Goal: Find specific page/section: Find specific page/section

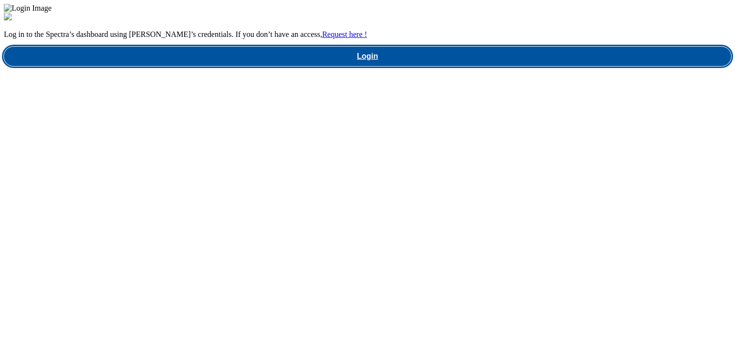
click at [520, 66] on link "Login" at bounding box center [367, 56] width 727 height 19
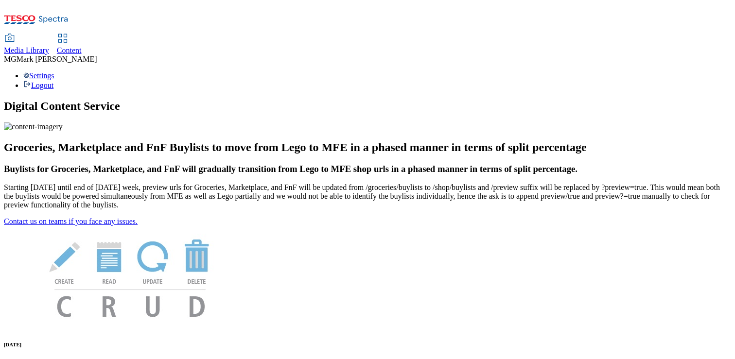
click at [49, 46] on span "Media Library" at bounding box center [26, 50] width 45 height 8
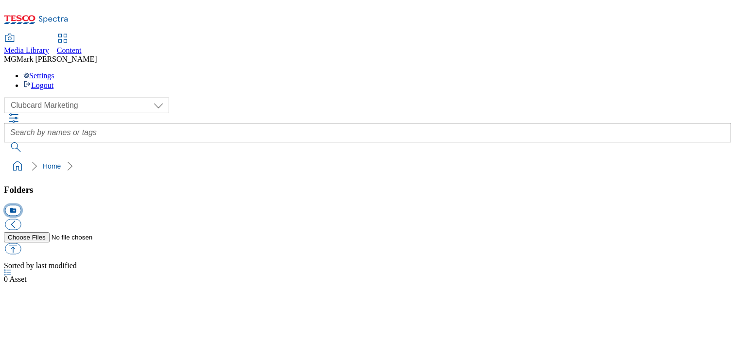
scroll to position [0, 0]
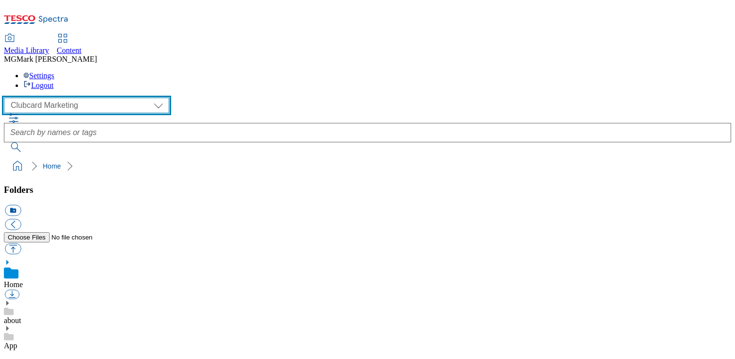
click at [56, 98] on select "Clubcard Marketing Dotcom UK FnF Stores GHS Marketing [GEOGRAPHIC_DATA] GHS Pro…" at bounding box center [86, 106] width 165 height 16
click at [7, 98] on select "Clubcard Marketing Dotcom UK FnF Stores GHS Marketing [GEOGRAPHIC_DATA] GHS Pro…" at bounding box center [86, 106] width 165 height 16
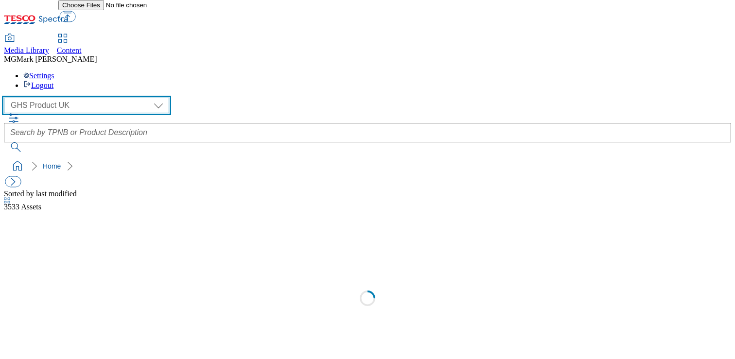
click at [59, 98] on select "Clubcard Marketing Dotcom UK FnF Stores GHS Marketing [GEOGRAPHIC_DATA] GHS Pro…" at bounding box center [86, 106] width 165 height 16
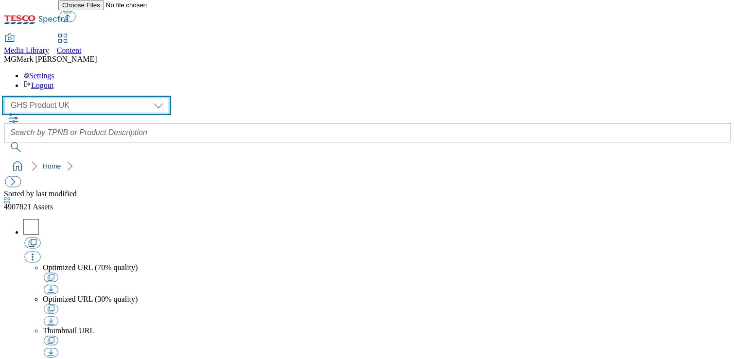
click at [7, 98] on select "Clubcard Marketing Dotcom UK FnF Stores GHS Marketing [GEOGRAPHIC_DATA] GHS Pro…" at bounding box center [86, 106] width 165 height 16
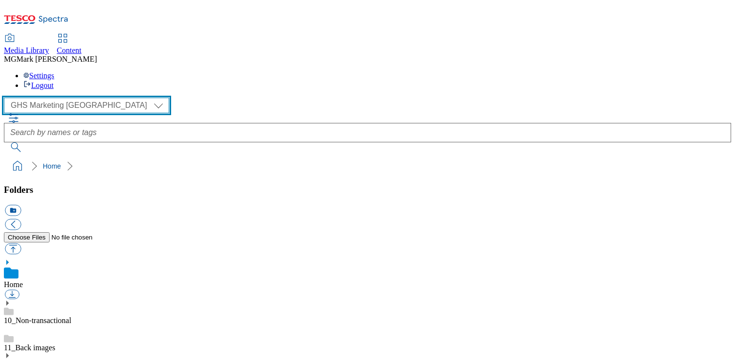
scroll to position [1, 0]
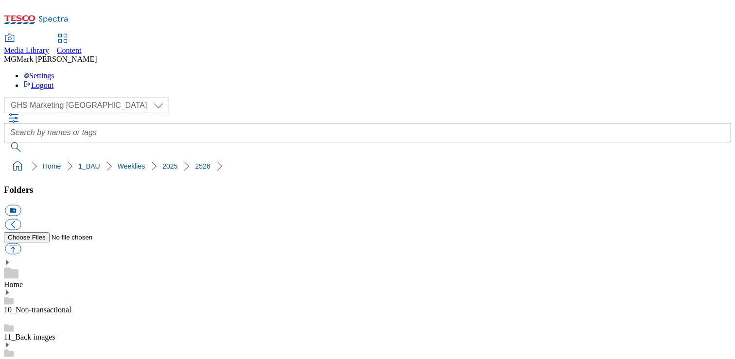
click at [118, 162] on link "Weeklies" at bounding box center [132, 166] width 28 height 8
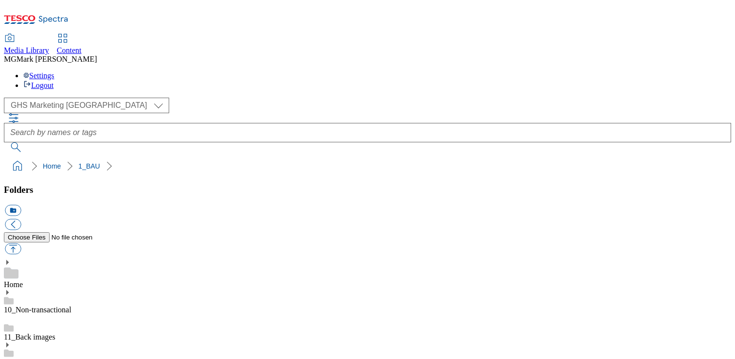
scroll to position [78, 0]
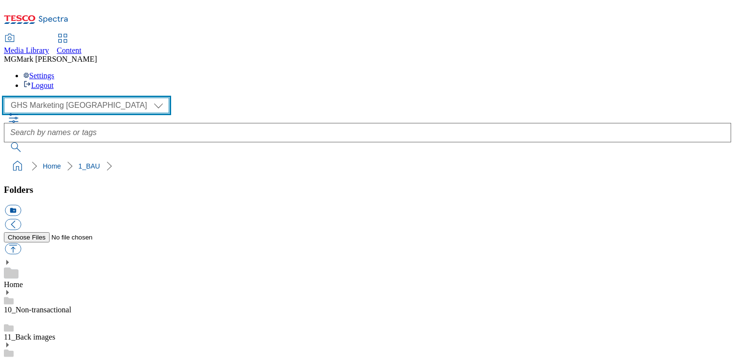
click at [66, 98] on select "Clubcard Marketing Dotcom UK FnF Stores GHS Marketing [GEOGRAPHIC_DATA] GHS Pro…" at bounding box center [86, 106] width 165 height 16
click at [7, 98] on select "Clubcard Marketing Dotcom UK FnF Stores GHS Marketing [GEOGRAPHIC_DATA] GHS Pro…" at bounding box center [86, 106] width 165 height 16
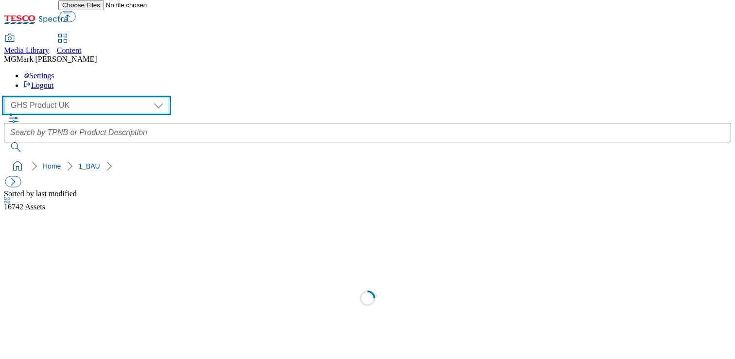
click at [54, 98] on select "Clubcard Marketing Dotcom UK FnF Stores GHS Marketing [GEOGRAPHIC_DATA] GHS Pro…" at bounding box center [86, 106] width 165 height 16
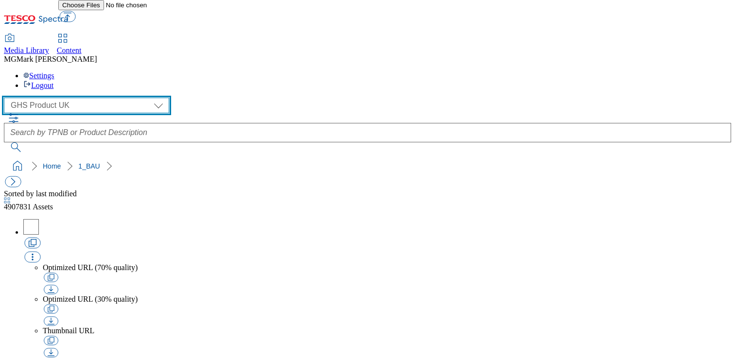
click at [7, 98] on select "Clubcard Marketing Dotcom UK FnF Stores GHS Marketing [GEOGRAPHIC_DATA] GHS Pro…" at bounding box center [86, 106] width 165 height 16
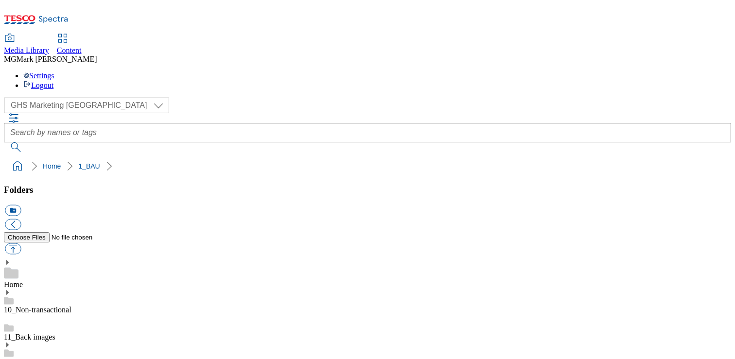
click at [36, 259] on div "Home" at bounding box center [367, 274] width 727 height 30
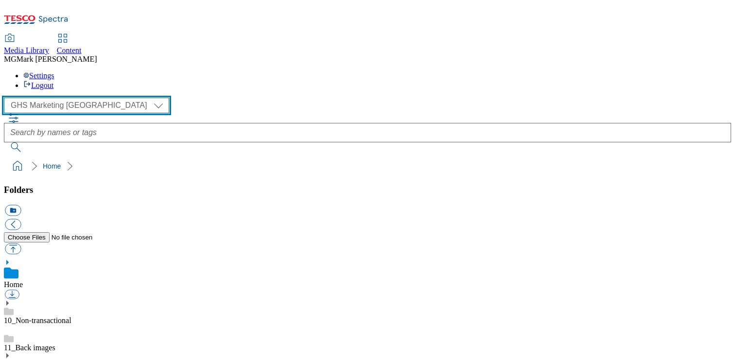
click at [80, 98] on select "Clubcard Marketing Dotcom UK FnF Stores GHS Marketing [GEOGRAPHIC_DATA] GHS Pro…" at bounding box center [86, 106] width 165 height 16
select select "flare-homepage"
click at [7, 98] on select "Clubcard Marketing Dotcom UK FnF Stores GHS Marketing [GEOGRAPHIC_DATA] GHS Pro…" at bounding box center [86, 106] width 165 height 16
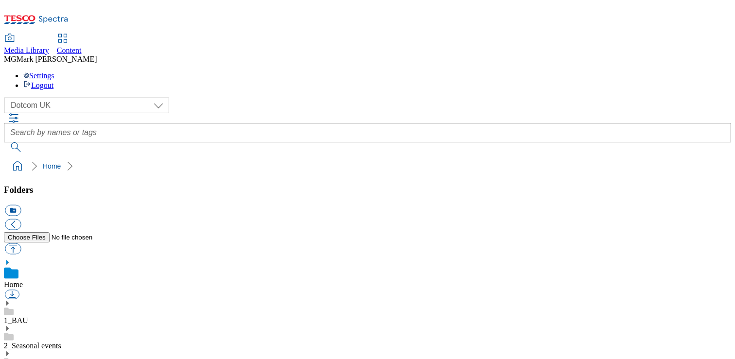
click at [9, 301] on use at bounding box center [7, 303] width 2 height 5
click at [9, 353] on use at bounding box center [7, 355] width 2 height 5
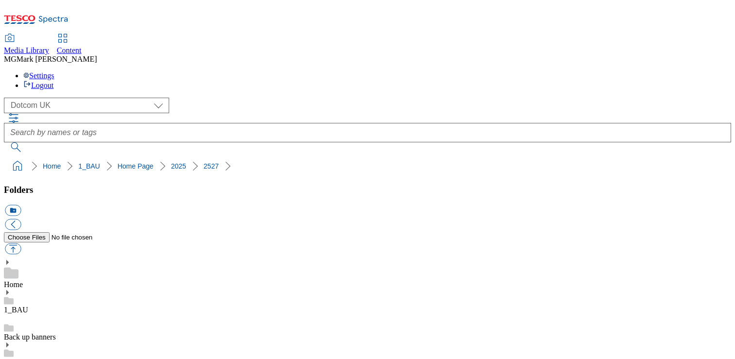
scroll to position [294, 0]
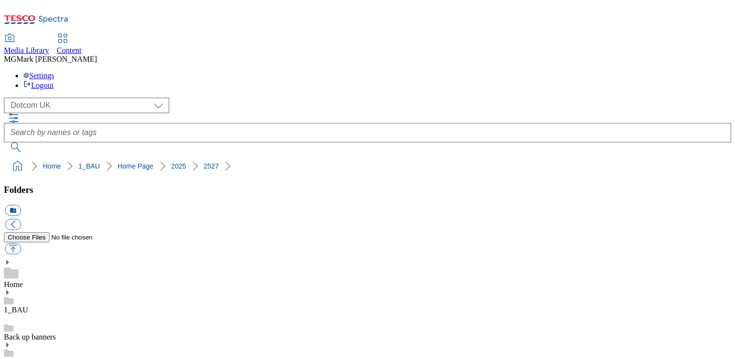
scroll to position [29, 0]
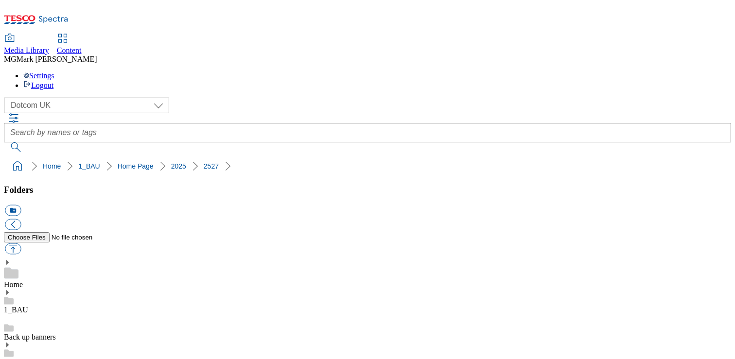
scroll to position [46, 0]
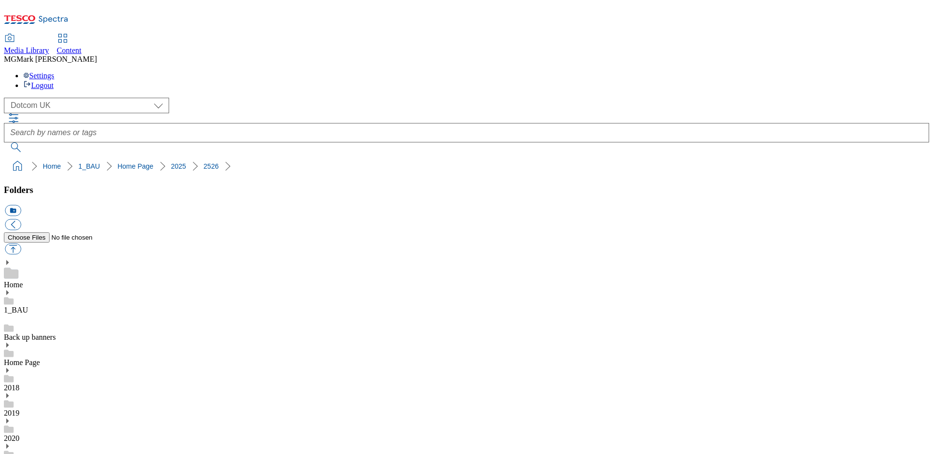
scroll to position [227, 0]
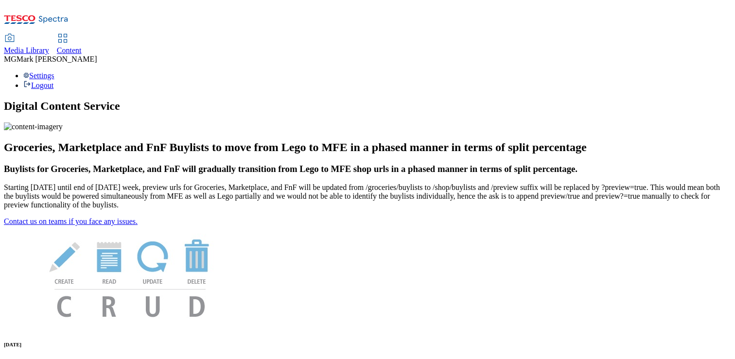
click at [49, 46] on span "Media Library" at bounding box center [26, 50] width 45 height 8
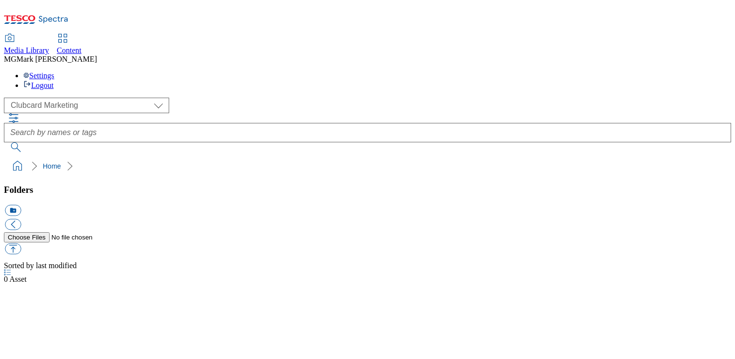
scroll to position [0, 0]
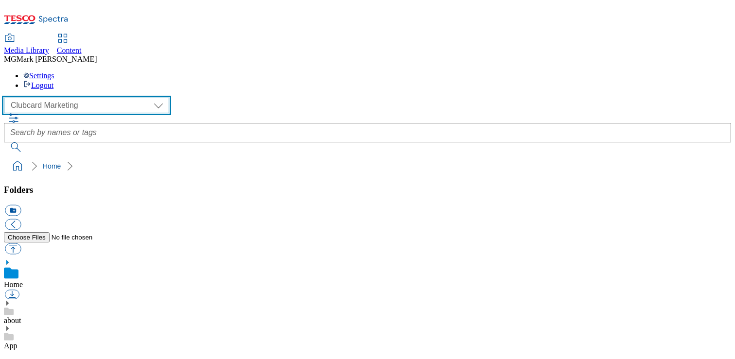
click at [77, 98] on select "Clubcard Marketing Dotcom UK FnF Stores GHS Marketing [GEOGRAPHIC_DATA] GHS Pro…" at bounding box center [86, 106] width 165 height 16
select select "flare-homepage"
click at [7, 98] on select "Clubcard Marketing Dotcom UK FnF Stores GHS Marketing [GEOGRAPHIC_DATA] GHS Pro…" at bounding box center [86, 106] width 165 height 16
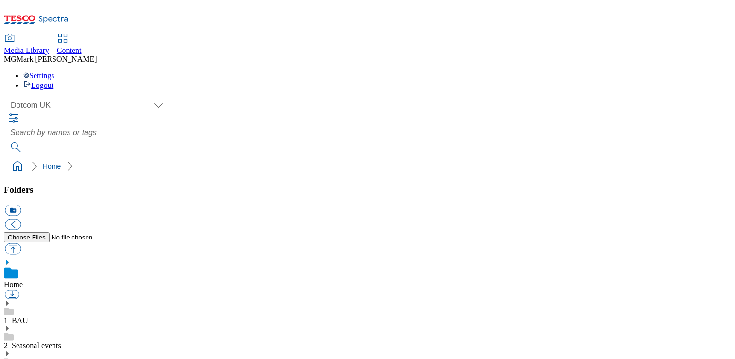
click at [9, 301] on use at bounding box center [7, 303] width 2 height 5
click at [11, 352] on icon at bounding box center [7, 355] width 7 height 7
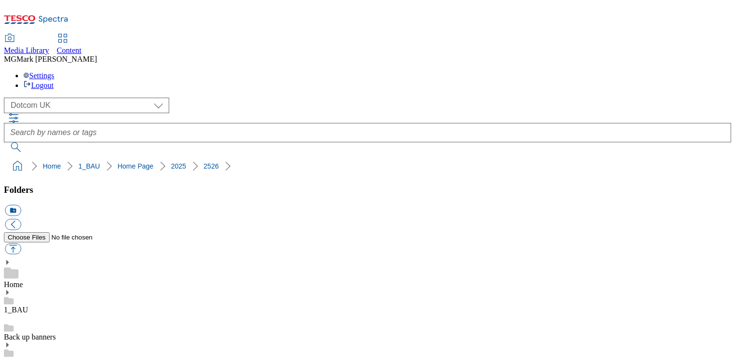
scroll to position [421, 0]
